Goal: Transaction & Acquisition: Book appointment/travel/reservation

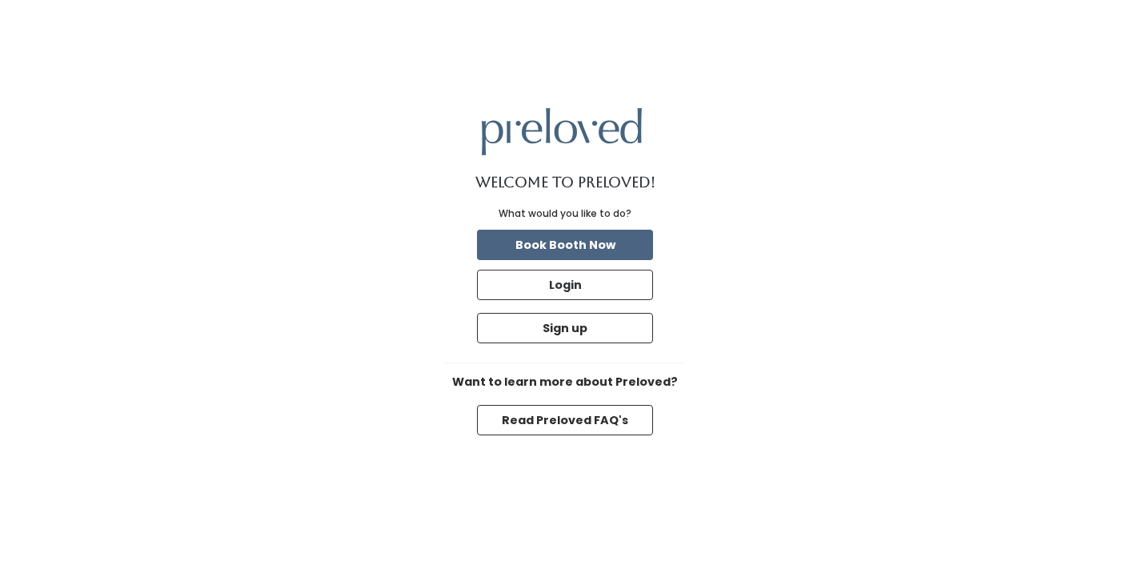
click at [574, 246] on button "Book Booth Now" at bounding box center [565, 245] width 176 height 30
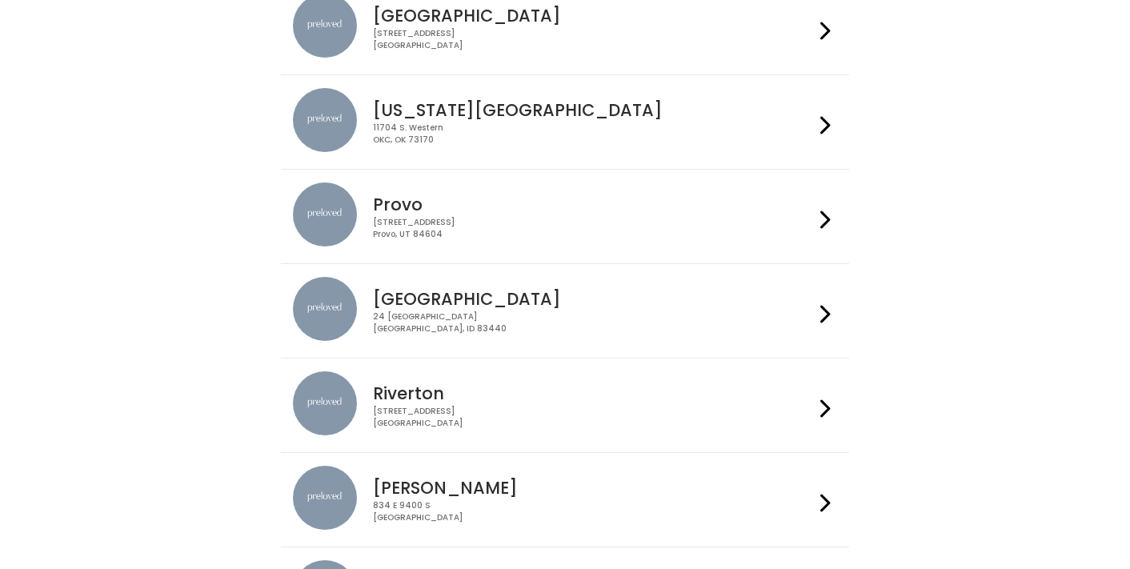
scroll to position [514, 0]
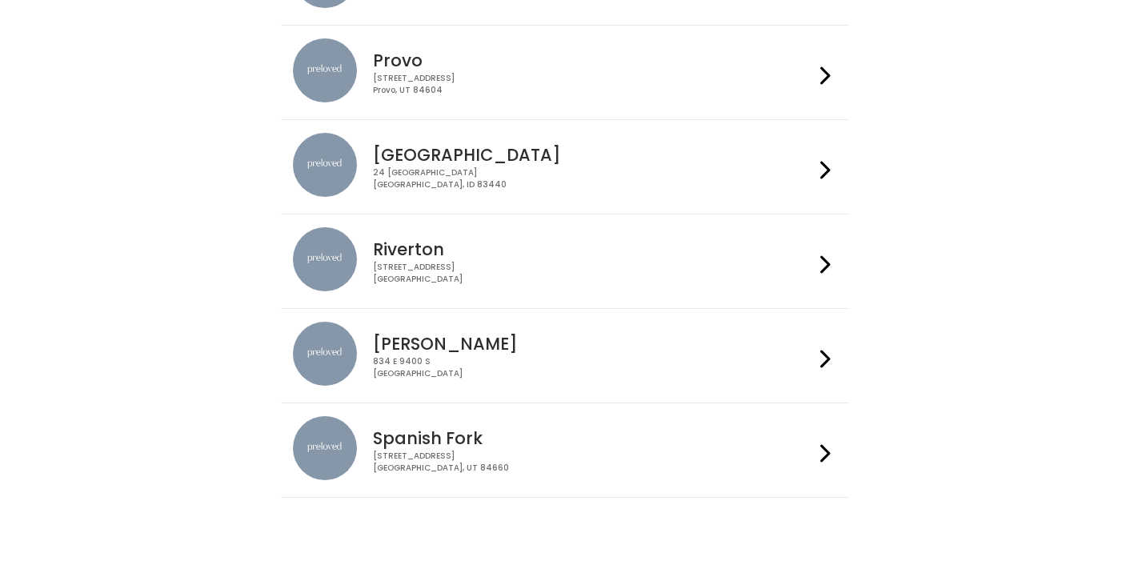
click at [556, 361] on div "834 E 9400 S Sandy, UT 84049" at bounding box center [593, 367] width 440 height 23
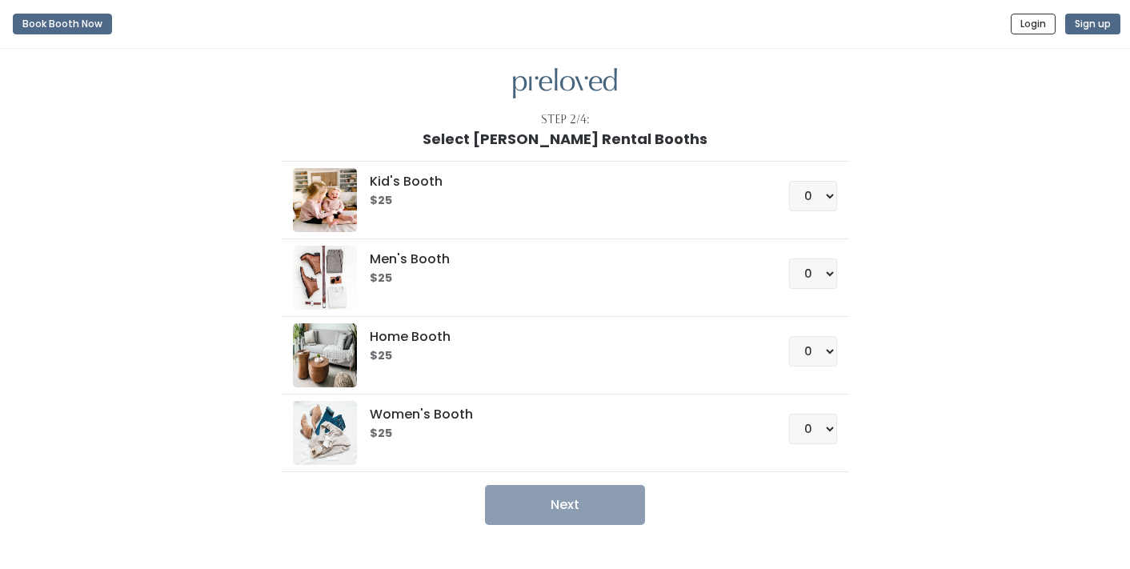
click at [543, 444] on div "Women's Booth $25 0 1 2 3 4" at bounding box center [564, 433] width 543 height 64
select select "1"
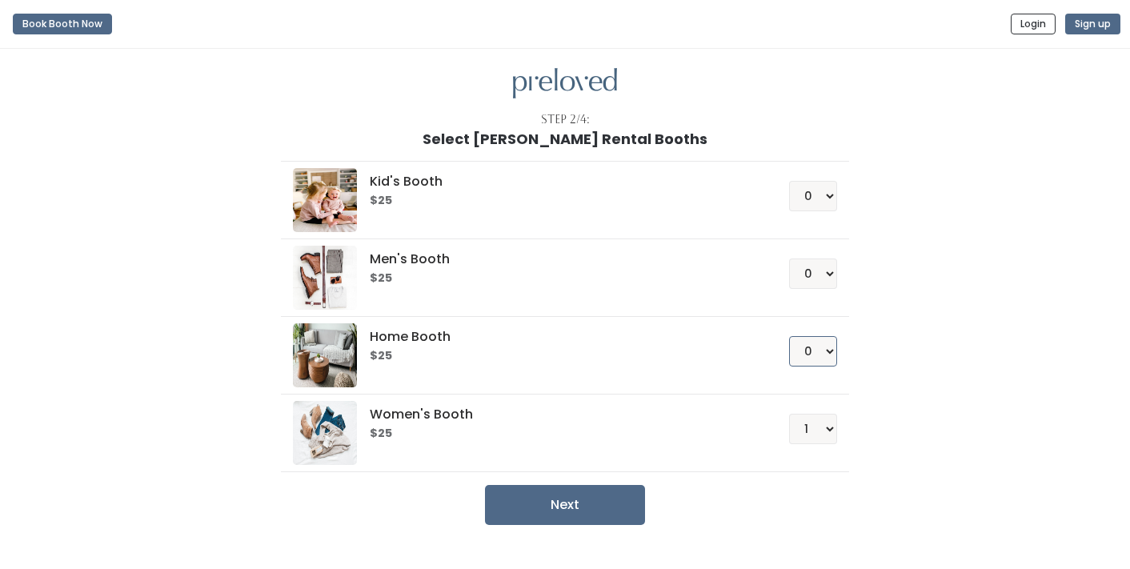
select select "1"
click at [569, 502] on button "Next" at bounding box center [565, 505] width 160 height 40
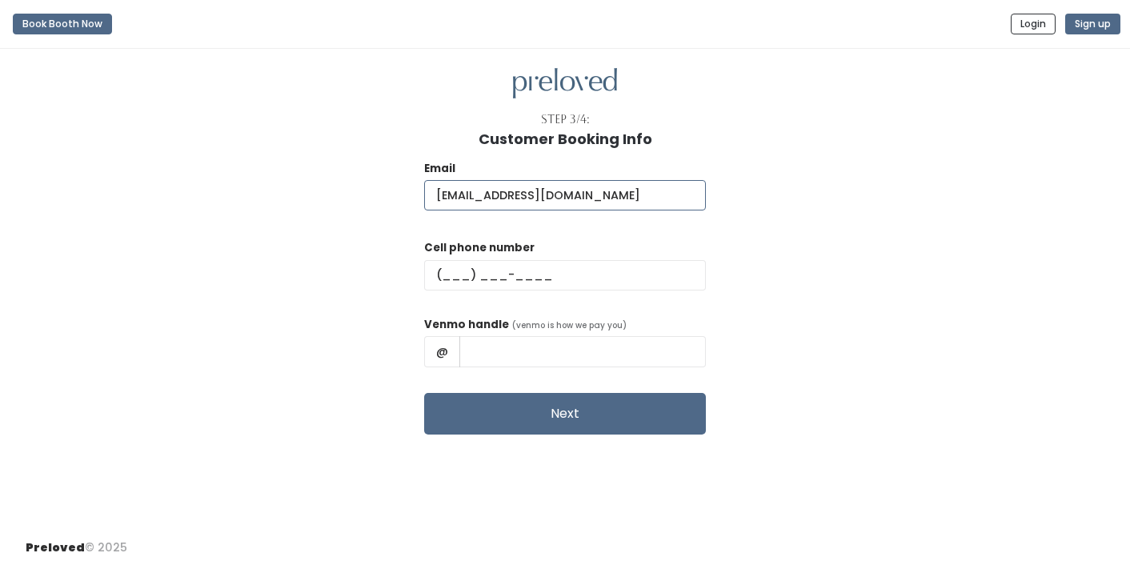
type input "[EMAIL_ADDRESS][DOMAIN_NAME]"
type input "[PHONE_NUMBER]"
click at [526, 353] on input "text" at bounding box center [582, 351] width 246 height 30
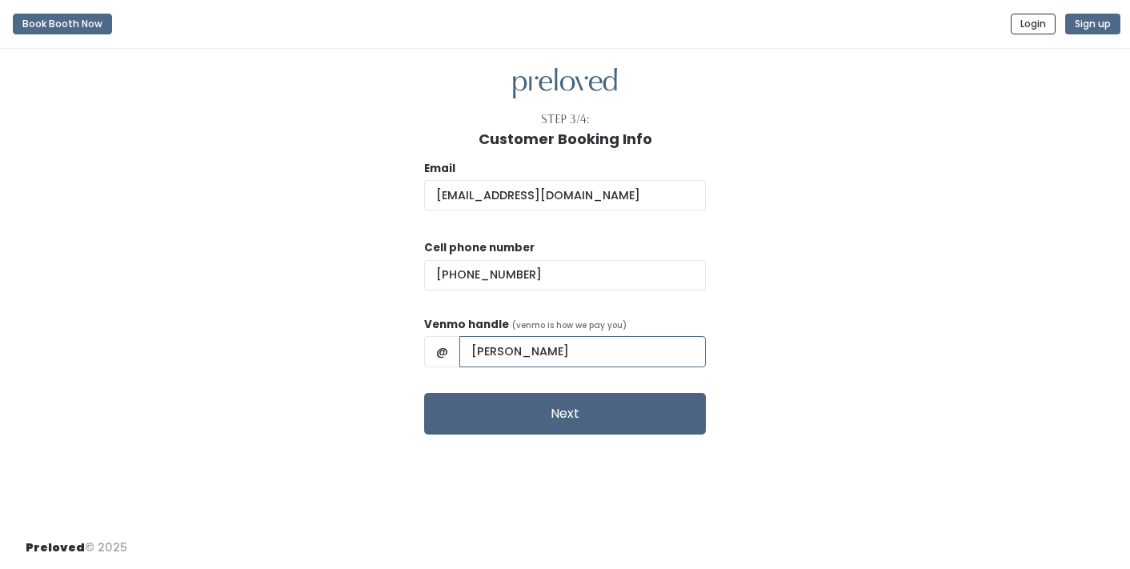
type input "[PERSON_NAME]"
click at [561, 406] on button "Next" at bounding box center [565, 414] width 282 height 42
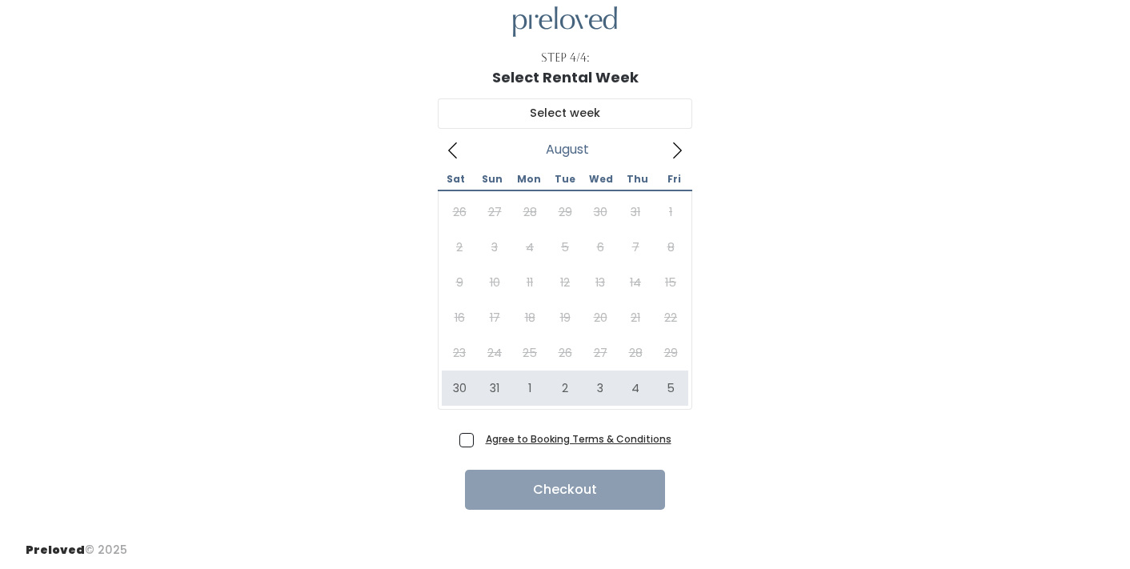
scroll to position [61, 0]
type input "August 30 to September 5"
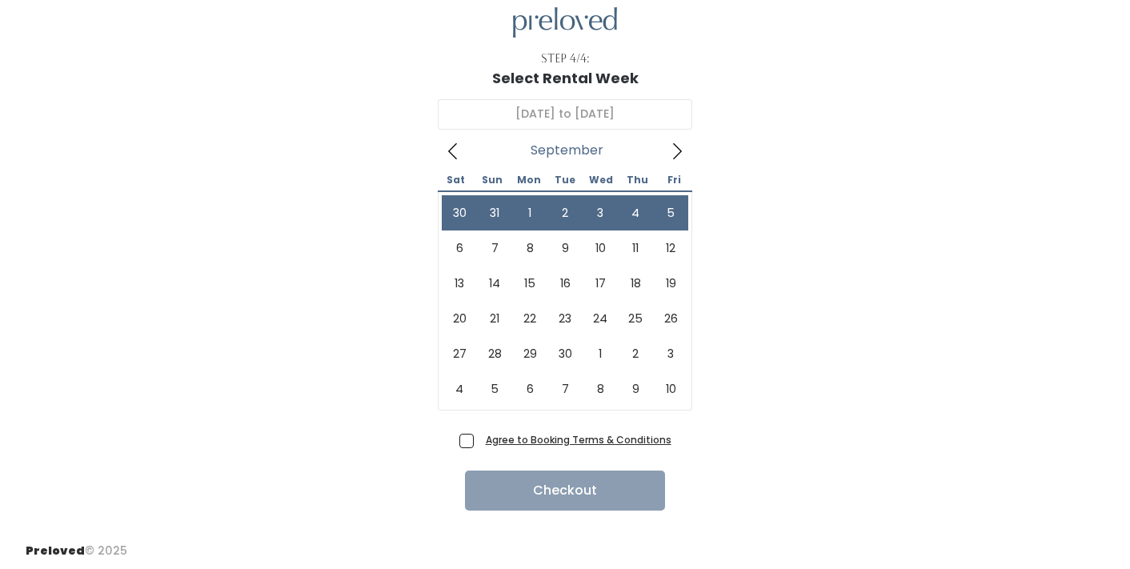
click at [479, 434] on span "Agree to Booking Terms & Conditions" at bounding box center [575, 439] width 192 height 16
click at [479, 434] on input "Agree to Booking Terms & Conditions" at bounding box center [484, 436] width 10 height 10
checkbox input "true"
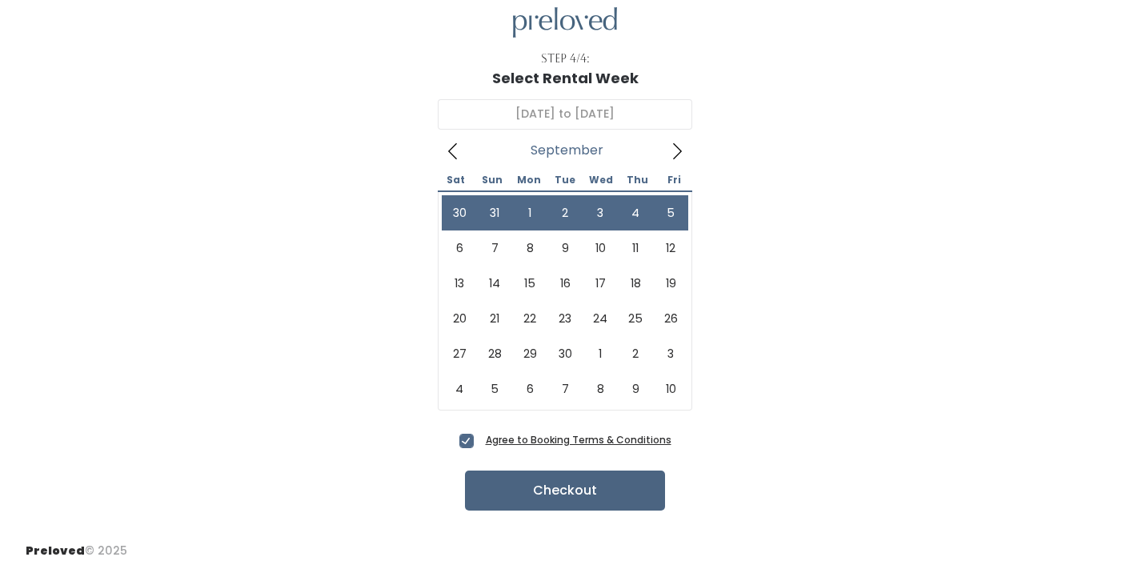
click at [569, 487] on button "Checkout" at bounding box center [565, 490] width 200 height 40
